Goal: Navigation & Orientation: Go to known website

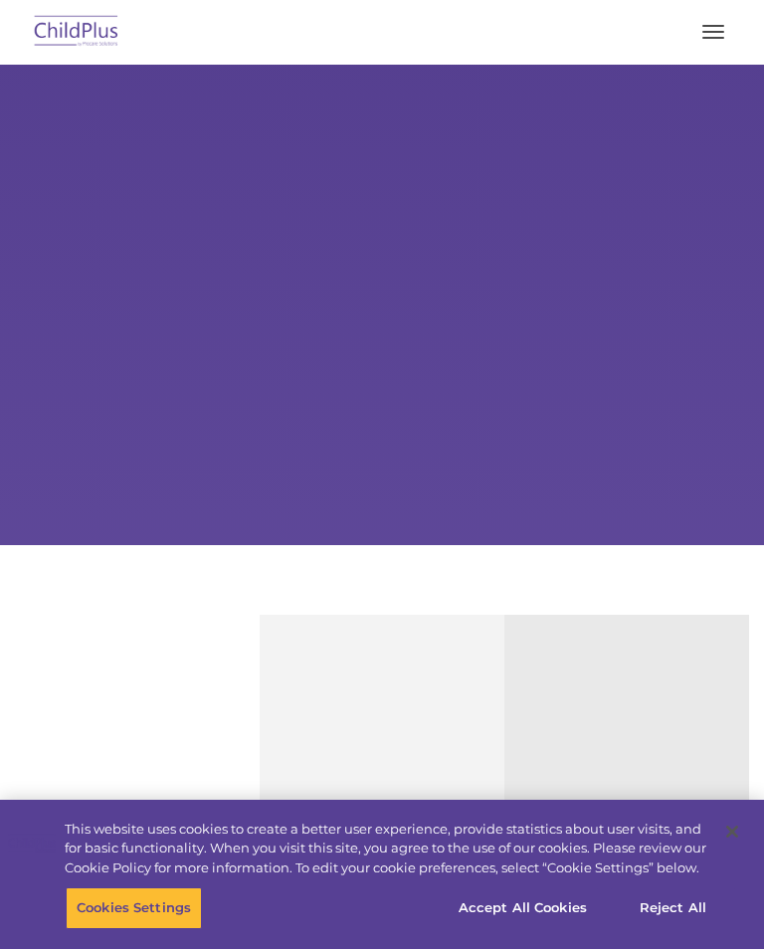
select select "MEDIUM"
click at [69, 20] on img at bounding box center [77, 32] width 94 height 47
select select "MEDIUM"
click at [63, 21] on img at bounding box center [77, 32] width 94 height 47
